Goal: Information Seeking & Learning: Learn about a topic

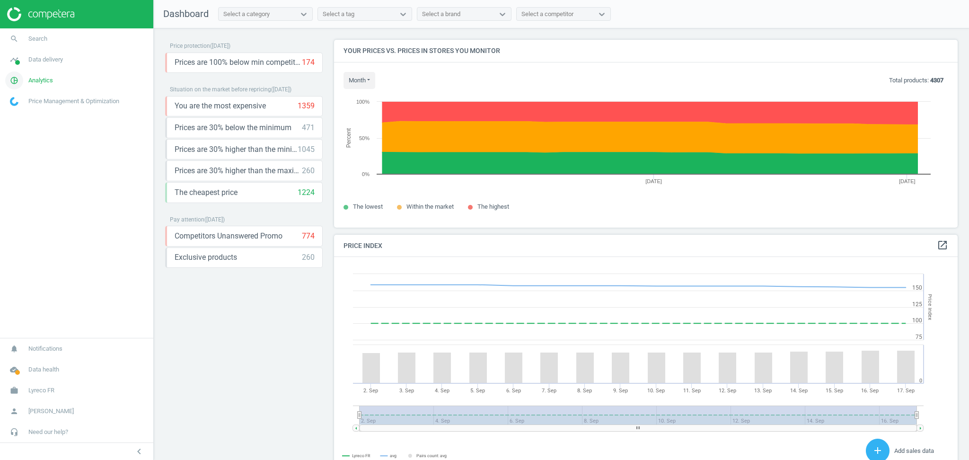
scroll to position [237, 633]
click at [43, 79] on span "Analytics" at bounding box center [40, 80] width 25 height 9
click at [27, 118] on span "Products" at bounding box center [21, 115] width 22 height 8
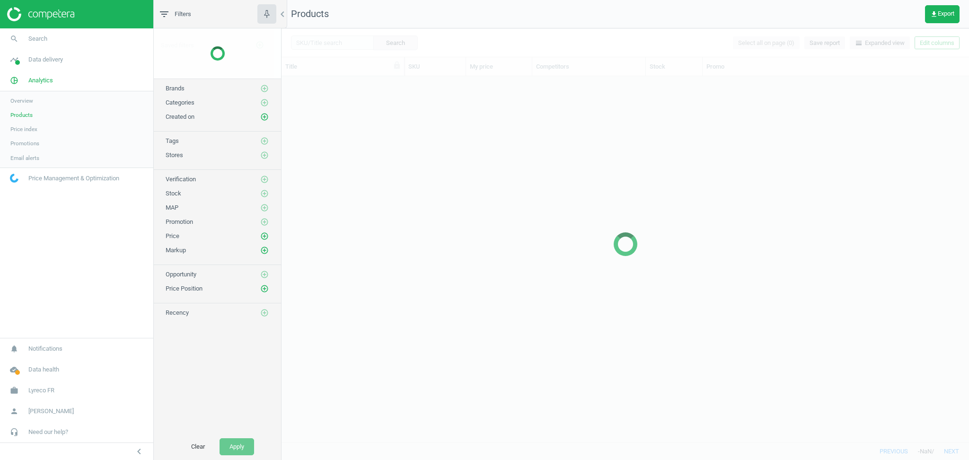
scroll to position [357, 678]
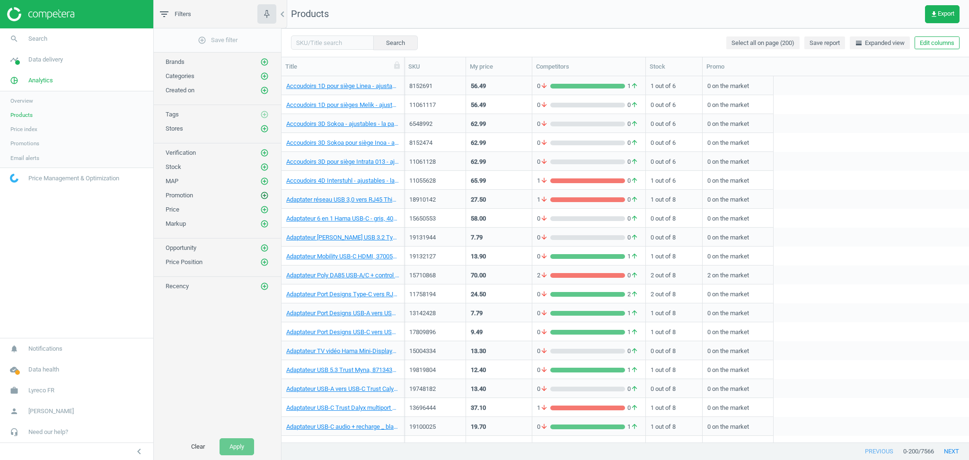
click at [263, 195] on icon "add_circle_outline" at bounding box center [264, 195] width 9 height 9
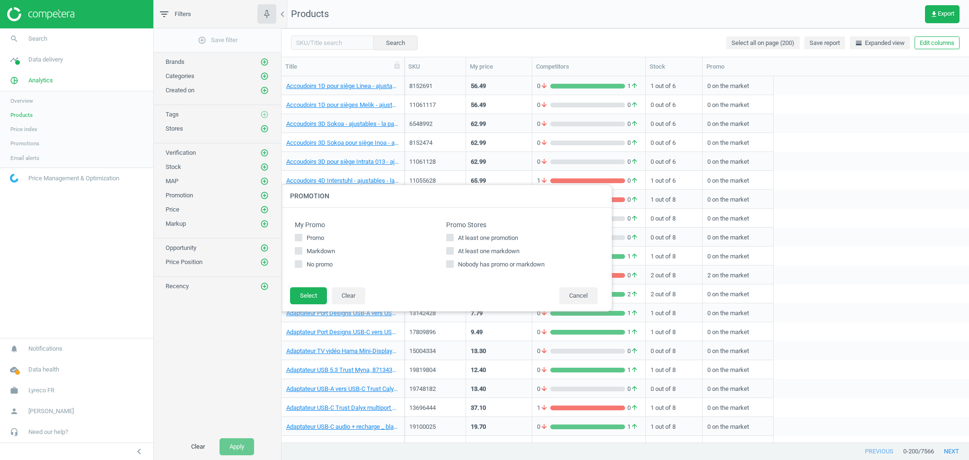
click at [451, 250] on input "At least one markdown" at bounding box center [450, 250] width 6 height 6
checkbox input "true"
click at [319, 298] on button "Select" at bounding box center [308, 295] width 37 height 17
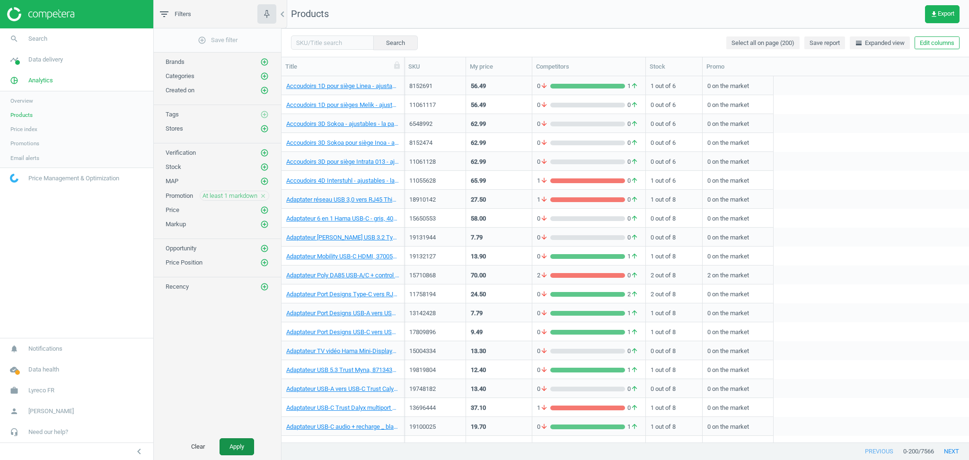
click at [244, 443] on button "Apply" at bounding box center [237, 446] width 35 height 17
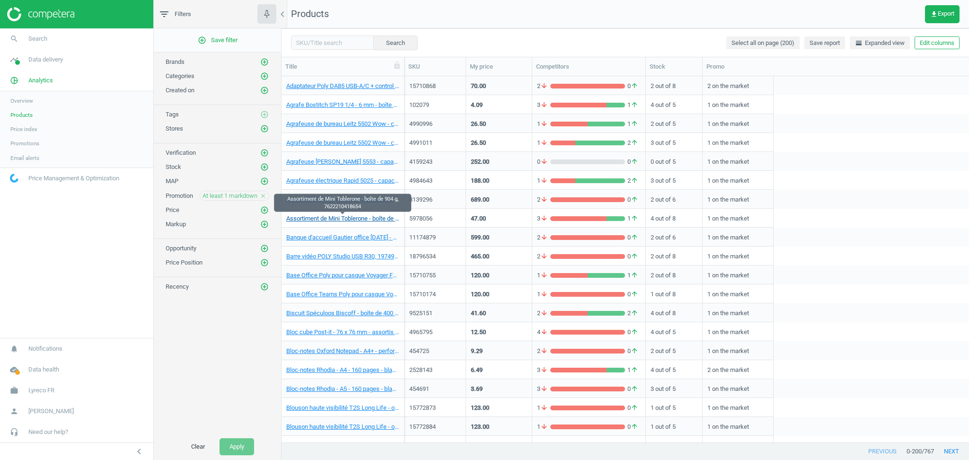
click at [349, 218] on link "Assortiment de Mini Toblerone - boîte de 904 g, 7622210418654" at bounding box center [342, 218] width 113 height 9
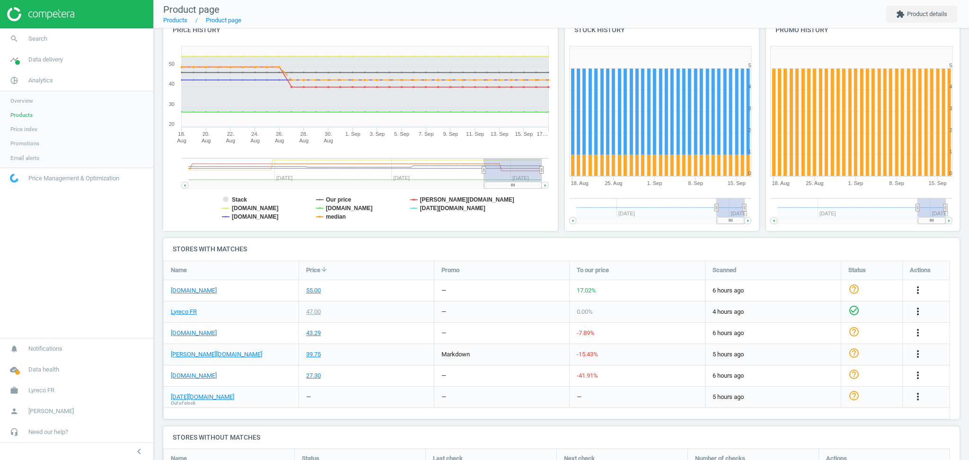
scroll to position [111, 0]
click at [185, 291] on link "[DOMAIN_NAME]" at bounding box center [194, 290] width 46 height 9
click at [212, 373] on link "[DOMAIN_NAME]" at bounding box center [194, 375] width 46 height 9
click at [195, 332] on link "[DOMAIN_NAME]" at bounding box center [194, 332] width 46 height 9
click at [186, 292] on link "[DOMAIN_NAME]" at bounding box center [194, 290] width 46 height 9
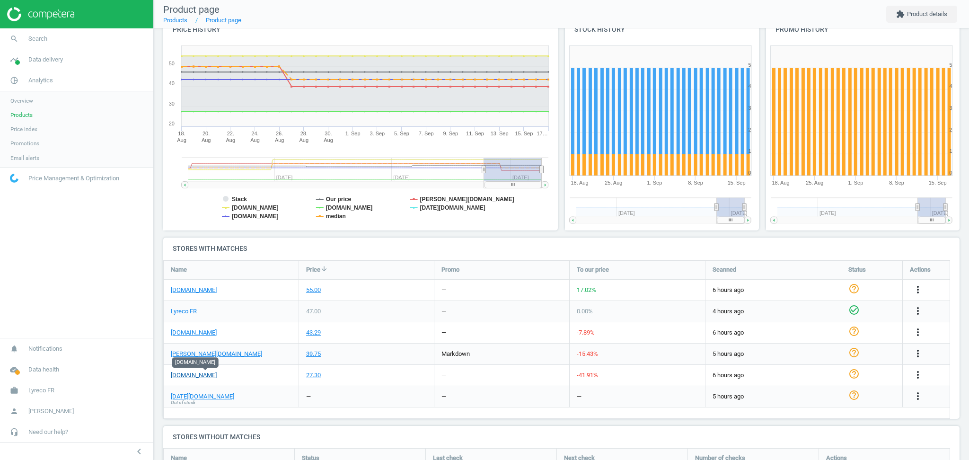
click at [188, 374] on link "[DOMAIN_NAME]" at bounding box center [194, 375] width 46 height 9
click at [27, 116] on span "Products" at bounding box center [21, 115] width 22 height 8
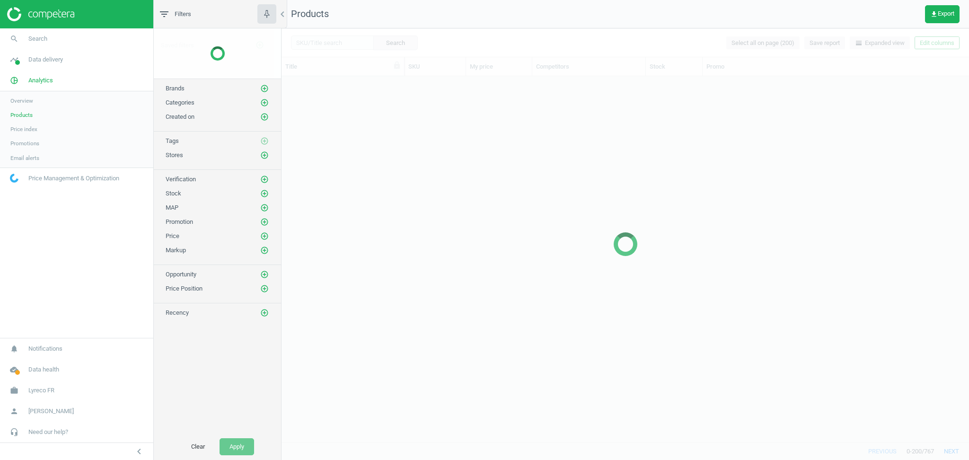
scroll to position [357, 678]
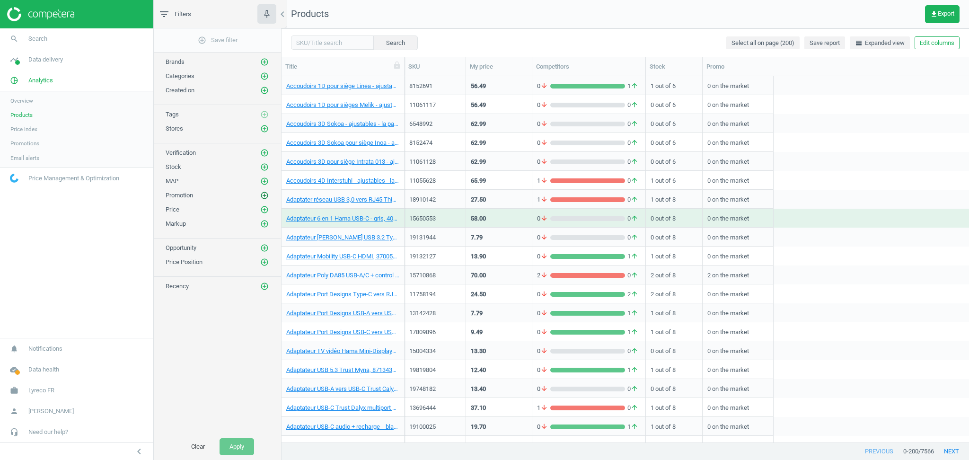
click at [264, 197] on icon "add_circle_outline" at bounding box center [264, 195] width 9 height 9
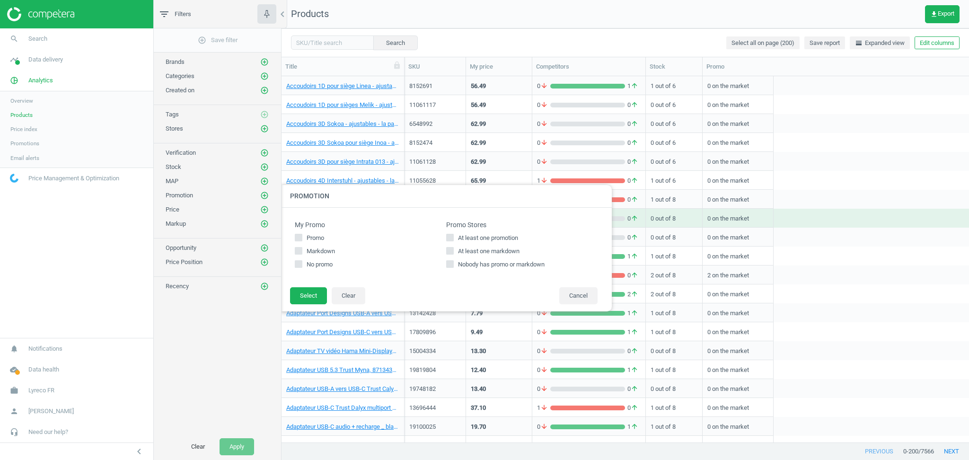
click at [320, 249] on span "Markdown" at bounding box center [321, 251] width 32 height 9
click at [301, 249] on input "Markdown" at bounding box center [298, 250] width 6 height 6
checkbox input "true"
click at [315, 237] on span "Promo" at bounding box center [315, 238] width 21 height 9
click at [301, 237] on input "Promo" at bounding box center [298, 237] width 6 height 6
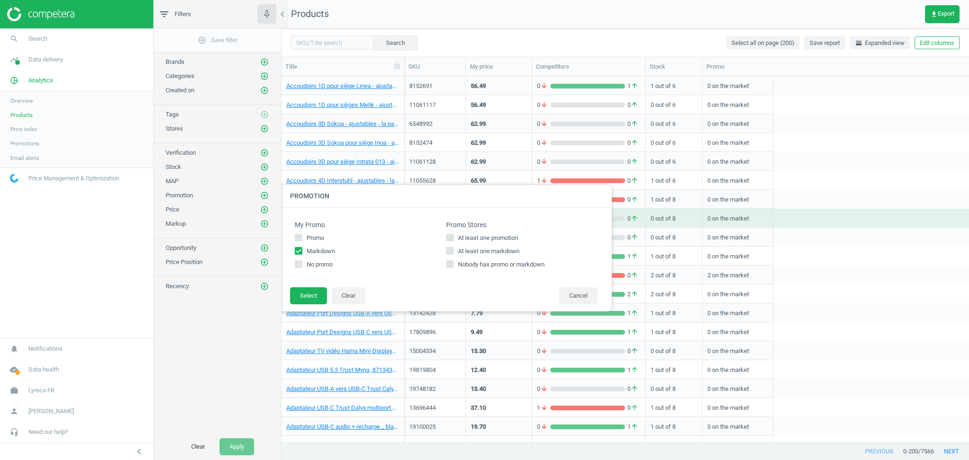
checkbox input "true"
click at [308, 289] on button "Select" at bounding box center [308, 295] width 37 height 17
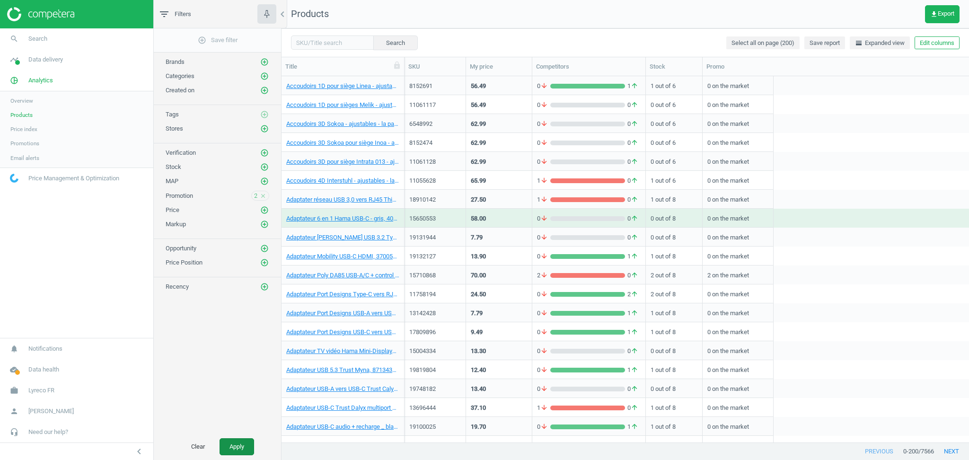
click at [240, 447] on button "Apply" at bounding box center [237, 446] width 35 height 17
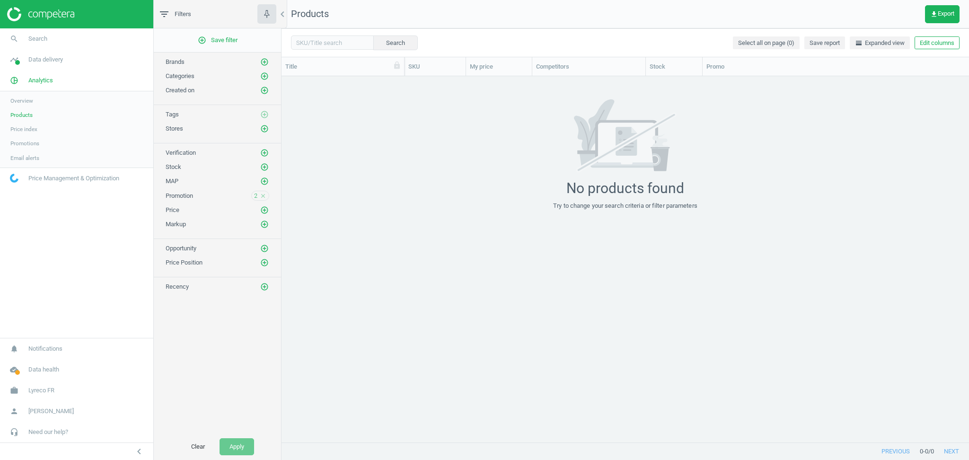
click at [262, 197] on icon "close" at bounding box center [263, 196] width 7 height 7
click at [238, 446] on button "Apply" at bounding box center [237, 446] width 35 height 17
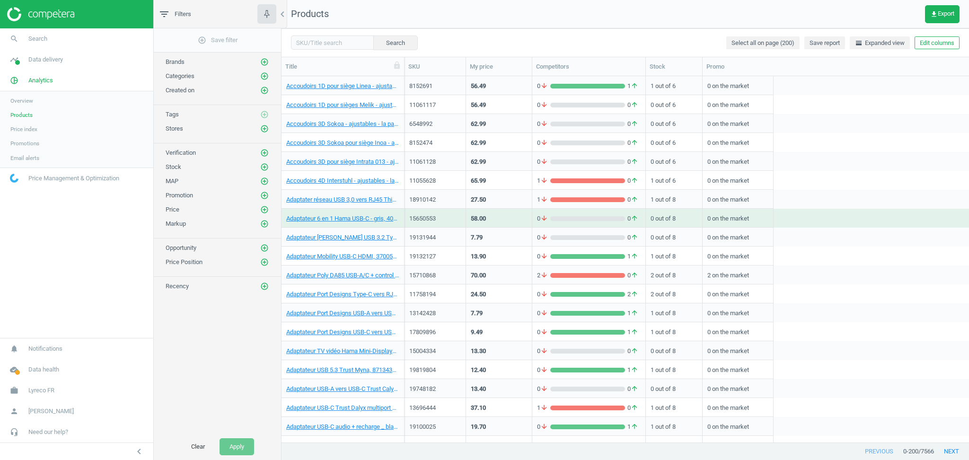
click at [202, 195] on div "Promotion add_circle_outline" at bounding box center [218, 195] width 104 height 9
click at [264, 195] on icon "add_circle_outline" at bounding box center [264, 195] width 9 height 9
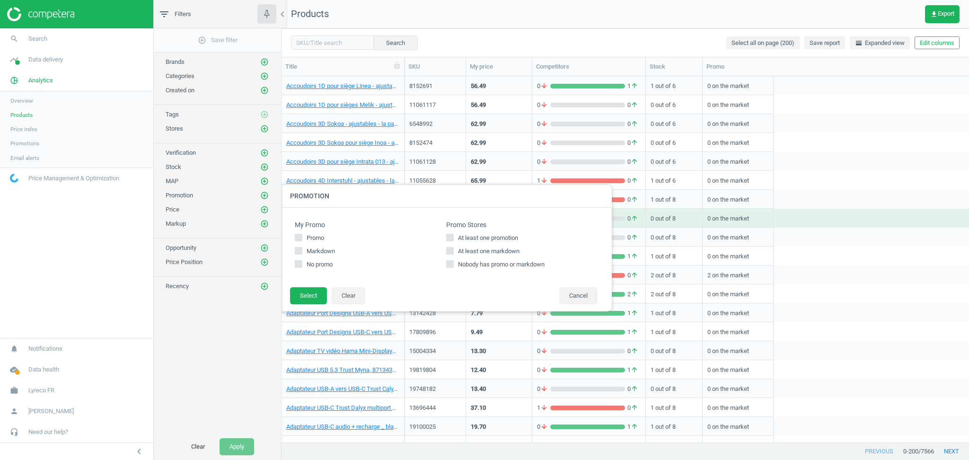
click at [323, 249] on span "Markdown" at bounding box center [321, 251] width 32 height 9
click at [301, 249] on input "Markdown" at bounding box center [298, 250] width 6 height 6
checkbox input "true"
click at [313, 292] on button "Select" at bounding box center [308, 295] width 37 height 17
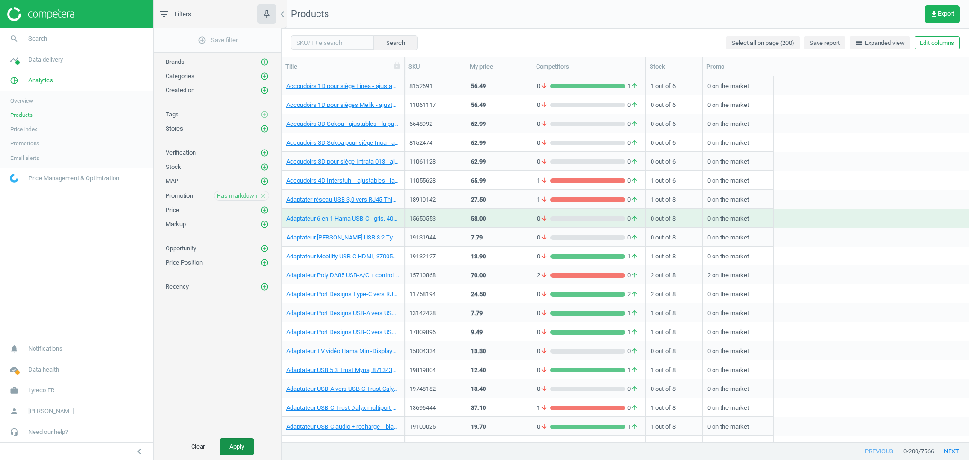
drag, startPoint x: 243, startPoint y: 434, endPoint x: 246, endPoint y: 451, distance: 17.3
click at [246, 451] on div "Clear Apply" at bounding box center [217, 446] width 127 height 26
click at [246, 451] on button "Apply" at bounding box center [237, 446] width 35 height 17
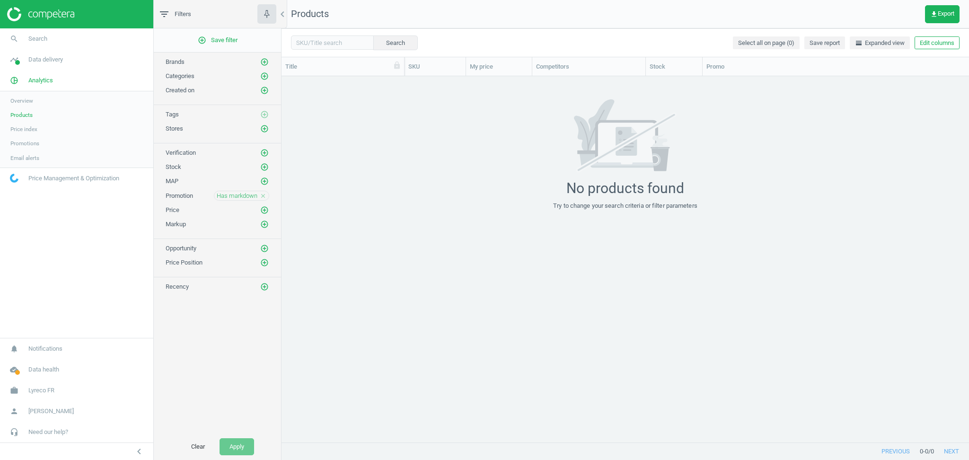
click at [265, 196] on icon "close" at bounding box center [263, 196] width 7 height 7
click at [229, 335] on div "add_circle_outline Save filter Brands add_circle_outline Categories add_circle_…" at bounding box center [217, 230] width 127 height 405
click at [241, 445] on button "Apply" at bounding box center [237, 446] width 35 height 17
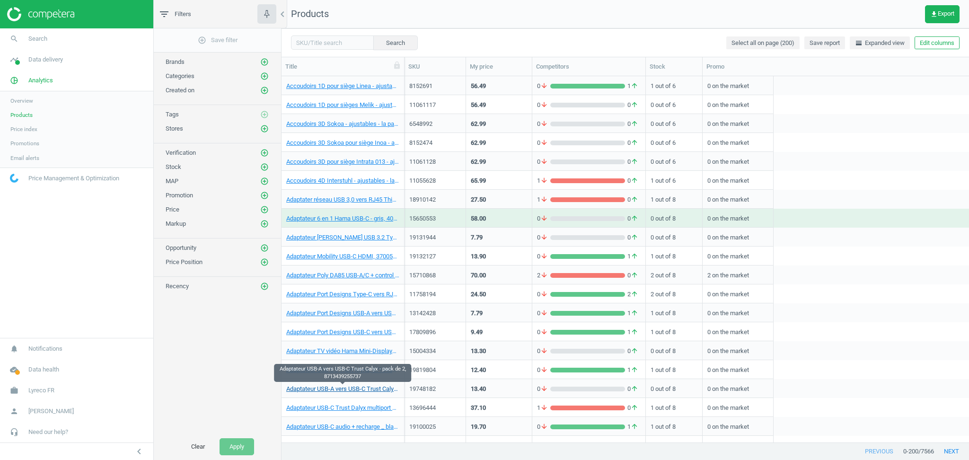
click at [329, 389] on link "Adaptateur USB-A vers USB-C Trust Calyx - pack de 2, 8713439255737" at bounding box center [342, 389] width 113 height 9
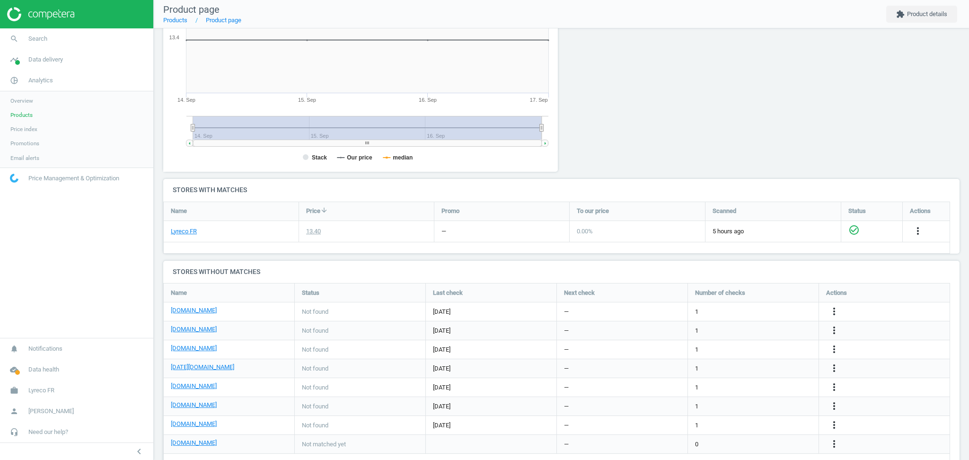
scroll to position [170, 0]
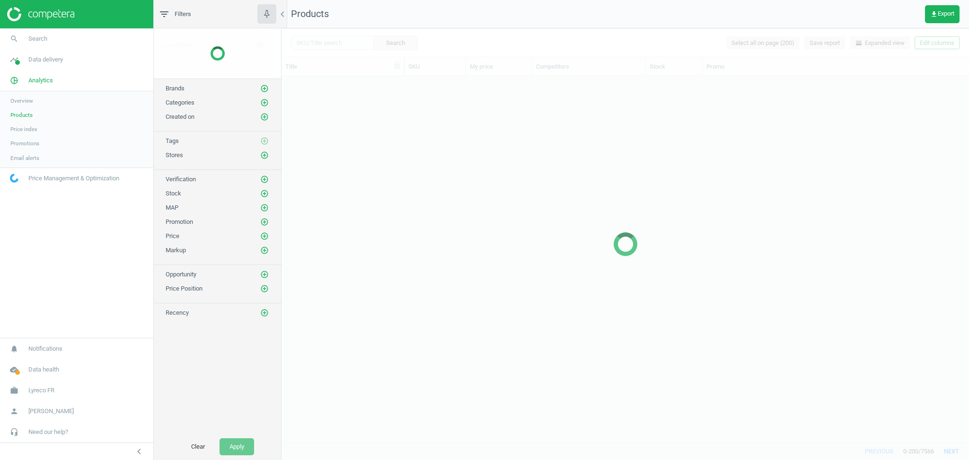
scroll to position [357, 678]
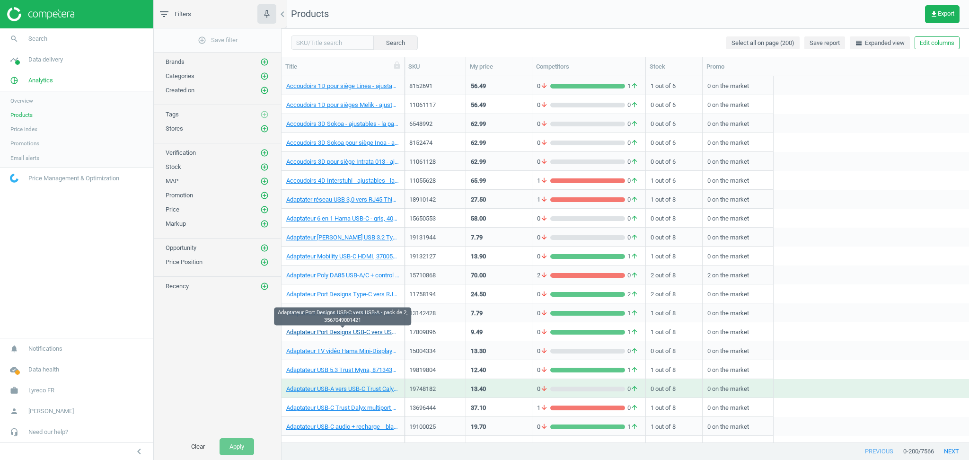
click at [333, 333] on link "Adaptateur Port Designs USB-C vers USB-A - pack de 2, 3567049001421" at bounding box center [342, 332] width 113 height 9
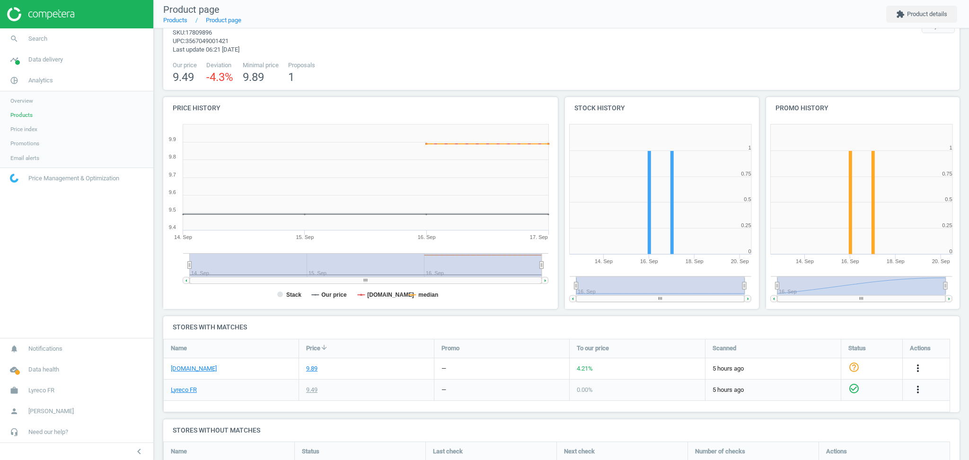
scroll to position [33, 0]
click at [187, 370] on link "[DOMAIN_NAME]" at bounding box center [194, 368] width 46 height 9
